Goal: Task Accomplishment & Management: Complete application form

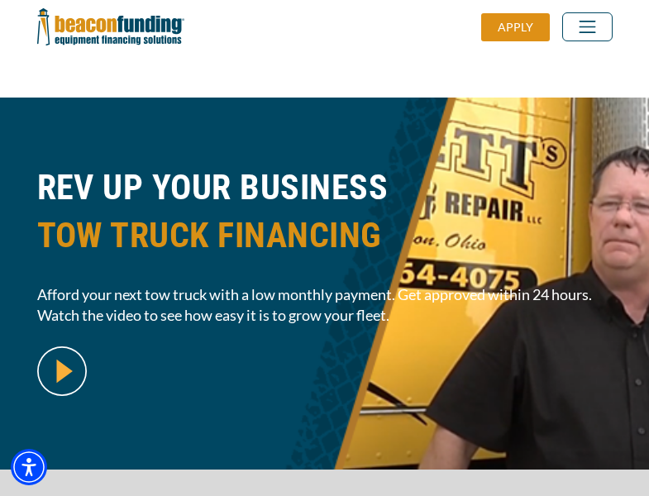
scroll to position [403, 0]
